Goal: Task Accomplishment & Management: Use online tool/utility

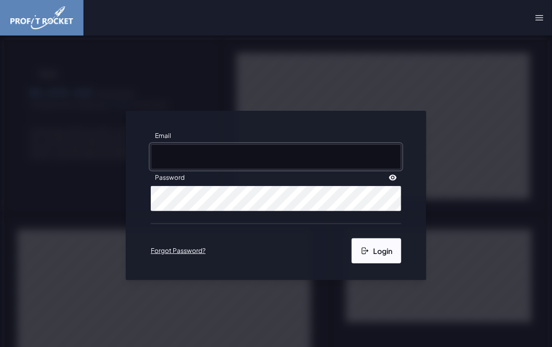
type input "lehlohonolo.weeto@groupe-ethica.com"
click at [371, 257] on button "Login" at bounding box center [377, 250] width 50 height 25
